Goal: Find specific page/section: Find specific page/section

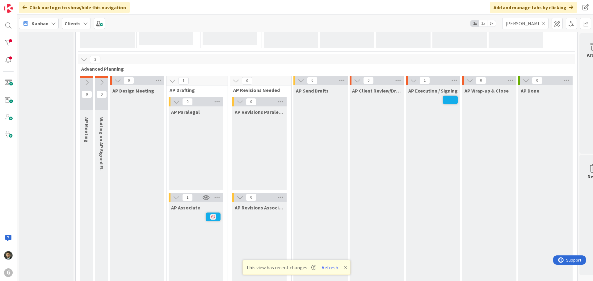
click at [496, 27] on div "Kanban Clients 1x 2x 3x [PERSON_NAME]" at bounding box center [305, 23] width 576 height 17
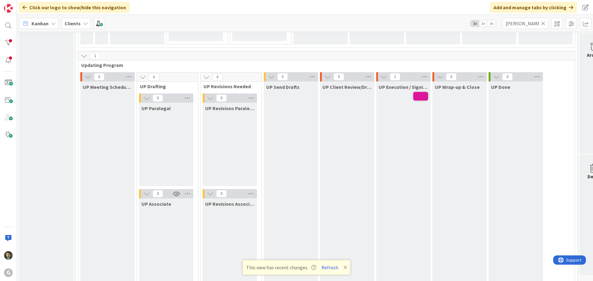
scroll to position [862, 0]
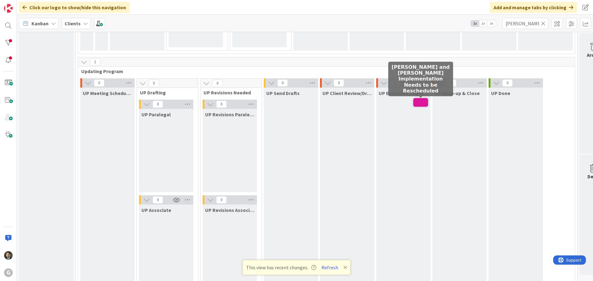
type input "[PERSON_NAME]"
click at [416, 101] on span at bounding box center [420, 102] width 15 height 9
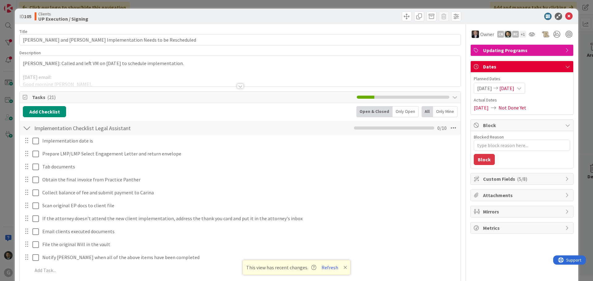
type textarea "x"
click at [237, 86] on div at bounding box center [240, 86] width 7 height 5
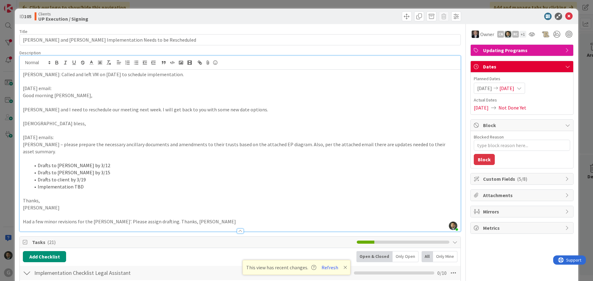
click at [297, 2] on div "ID 105 Clients UP Execution / Signing Title 64 / 128 [PERSON_NAME] and [PERSON_…" at bounding box center [296, 140] width 593 height 281
